Goal: Information Seeking & Learning: Learn about a topic

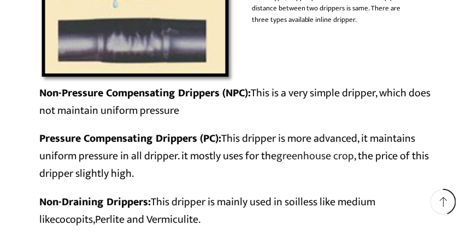
scroll to position [5757, 0]
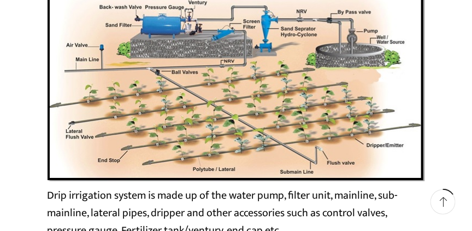
scroll to position [1905, 0]
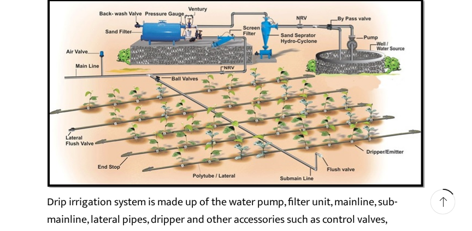
click at [247, 109] on img at bounding box center [236, 93] width 378 height 190
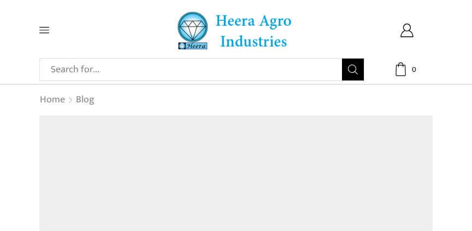
scroll to position [2094, 0]
